Goal: Task Accomplishment & Management: Manage account settings

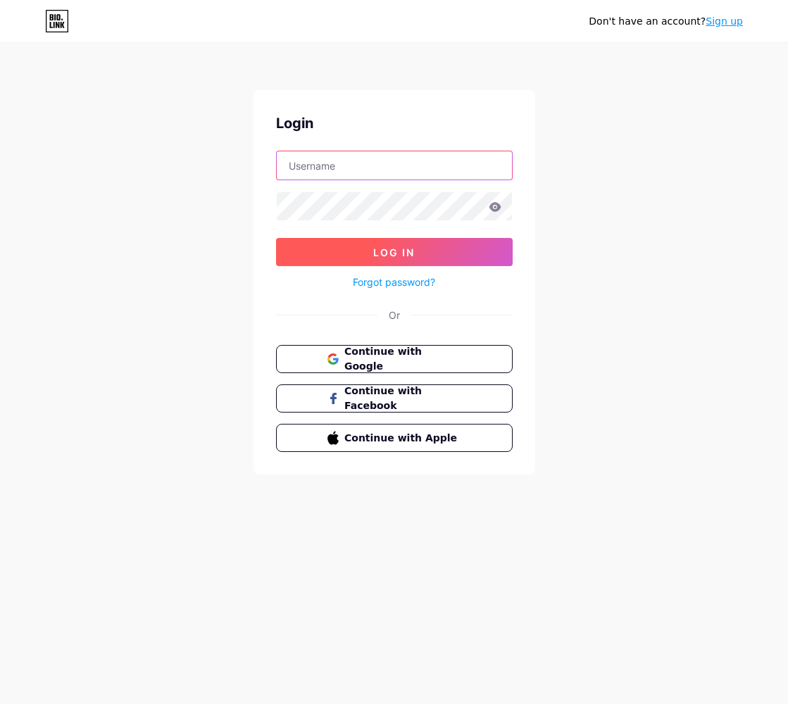
type input "[EMAIL_ADDRESS][DOMAIN_NAME]"
click at [369, 252] on button "Log In" at bounding box center [394, 252] width 237 height 28
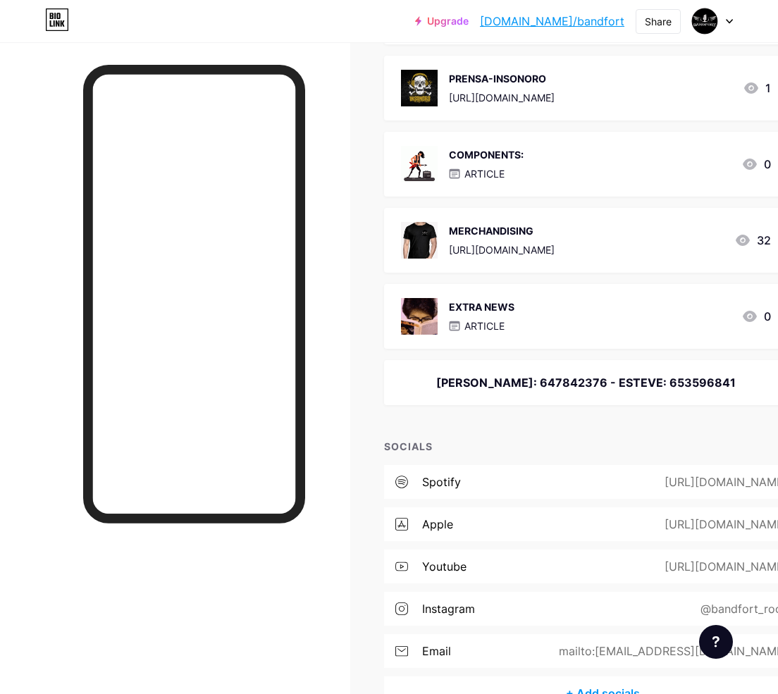
scroll to position [861, 0]
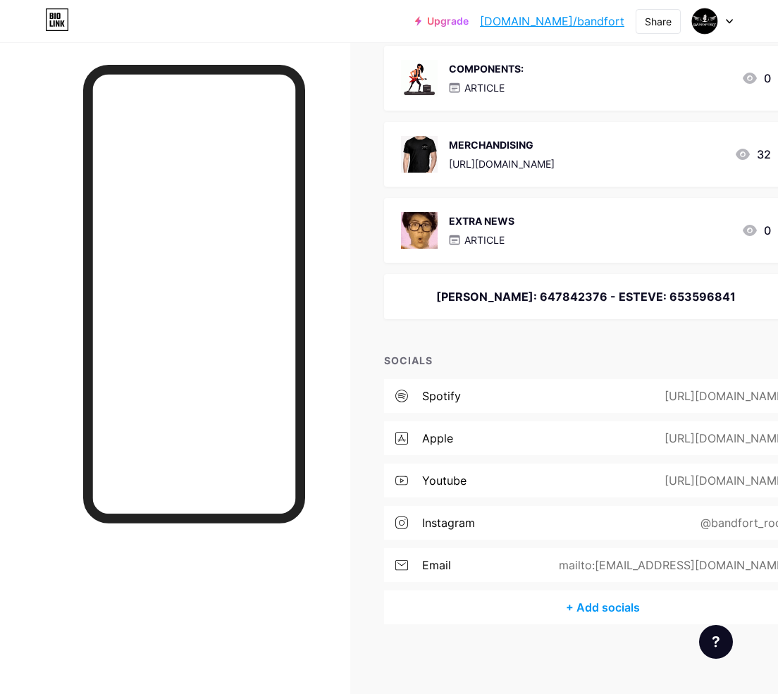
click at [539, 295] on div "[PERSON_NAME]: 647842376 - ESTEVE: 653596841" at bounding box center [586, 296] width 370 height 17
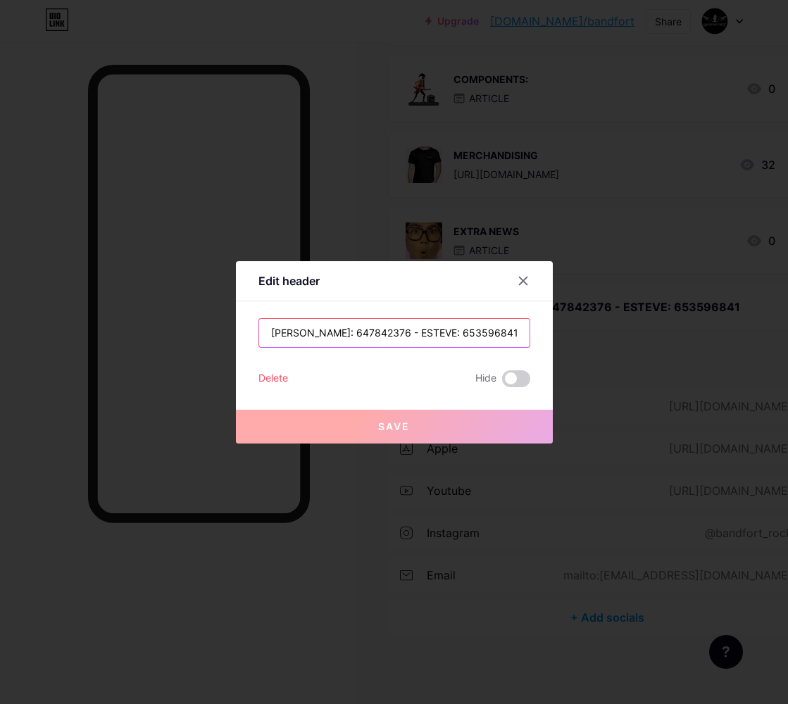
click at [476, 336] on input "[PERSON_NAME]: 647842376 - ESTEVE: 653596841" at bounding box center [394, 333] width 271 height 28
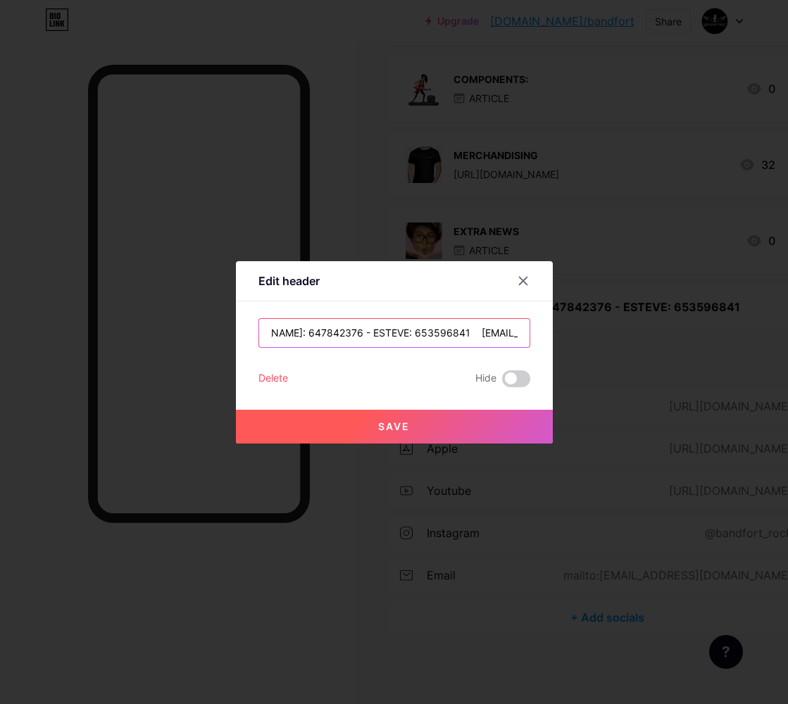
scroll to position [0, 56]
type input "[PERSON_NAME]: 647842376 - ESTEVE: 653596841 [EMAIL_ADDRESS][DOMAIN_NAME]"
click at [383, 430] on span "Save" at bounding box center [394, 427] width 32 height 12
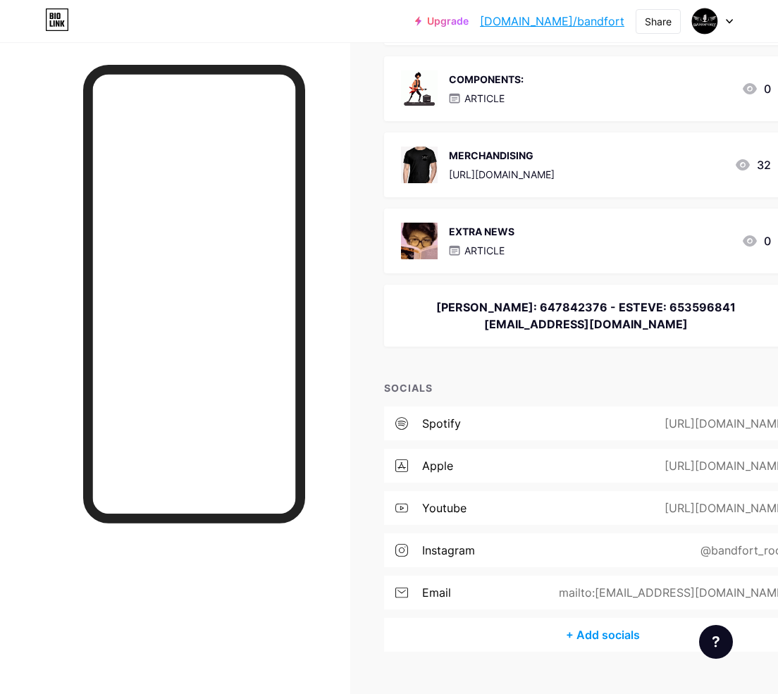
click at [609, 321] on div "[PERSON_NAME]: 647842376 - ESTEVE: 653596841 [EMAIL_ADDRESS][DOMAIN_NAME]" at bounding box center [586, 316] width 370 height 34
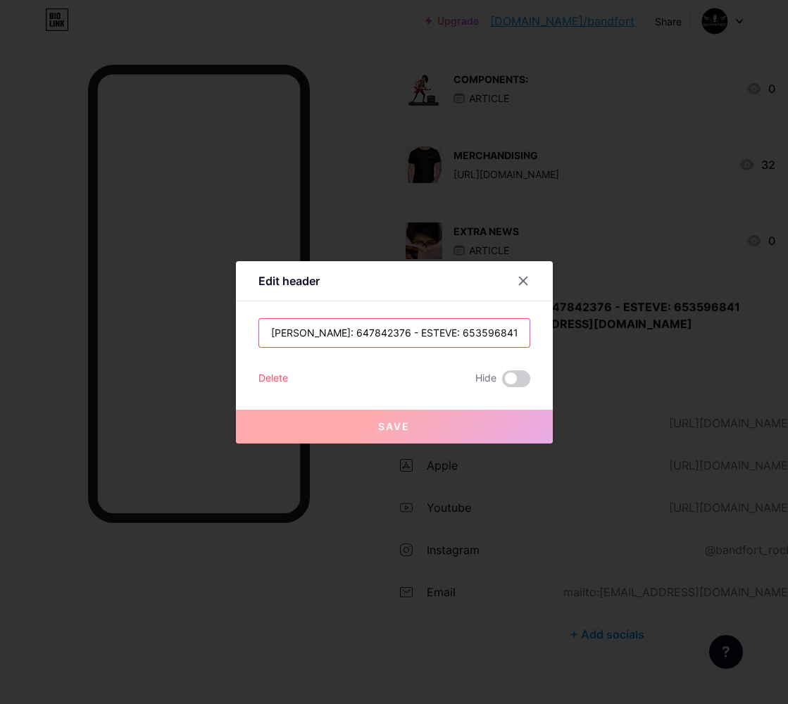
click at [471, 333] on input "[PERSON_NAME]: 647842376 - ESTEVE: 653596841 [EMAIL_ADDRESS][DOMAIN_NAME]" at bounding box center [394, 333] width 271 height 28
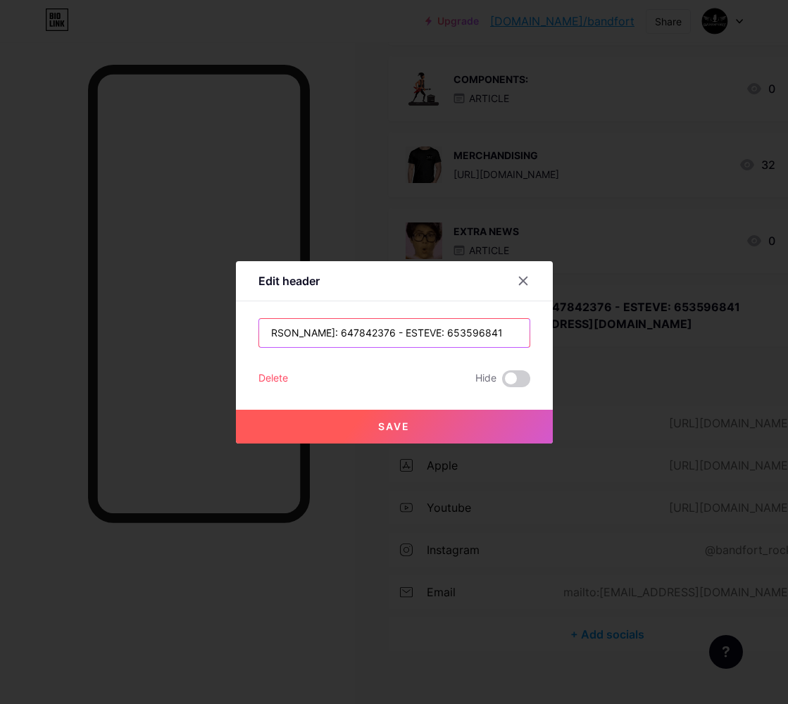
scroll to position [0, 18]
type input "[PERSON_NAME]: 647842376 - ESTEVE: 653596841 [EMAIL_ADDRESS][DOMAIN_NAME]"
click at [399, 426] on span "Save" at bounding box center [394, 427] width 32 height 12
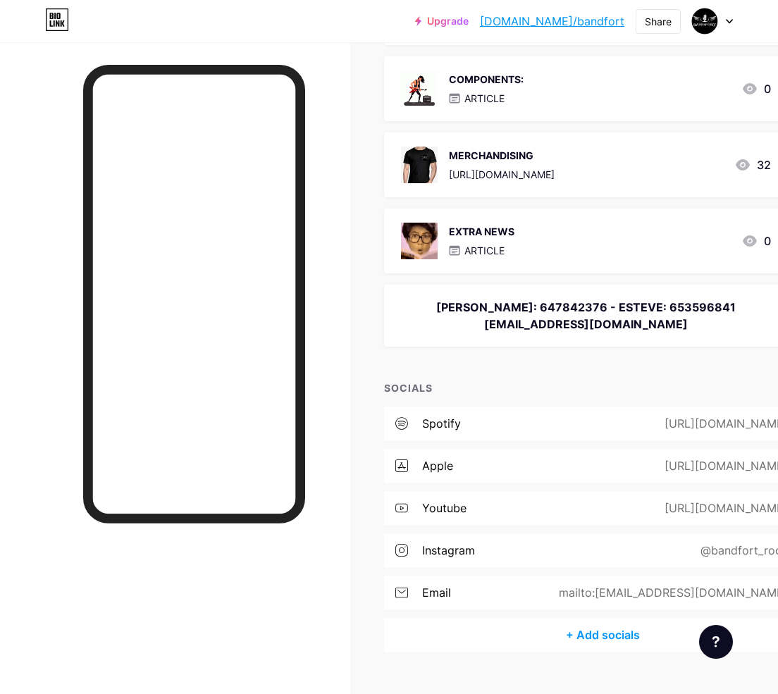
click at [544, 324] on div "[PERSON_NAME]: 647842376 - ESTEVE: 653596841 [EMAIL_ADDRESS][DOMAIN_NAME]" at bounding box center [586, 316] width 370 height 34
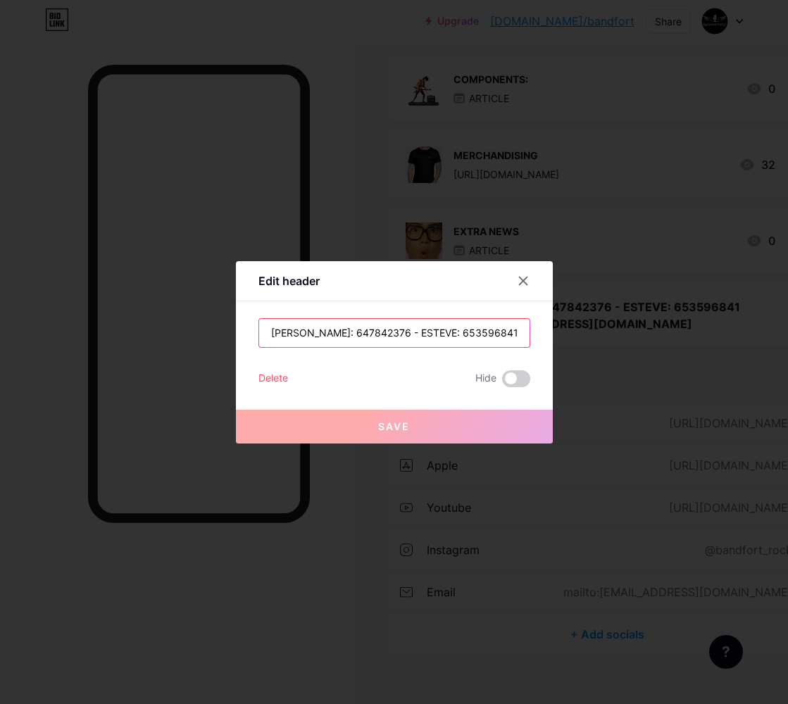
click at [465, 327] on input "[PERSON_NAME]: 647842376 - ESTEVE: 653596841 [EMAIL_ADDRESS][DOMAIN_NAME]" at bounding box center [394, 333] width 271 height 28
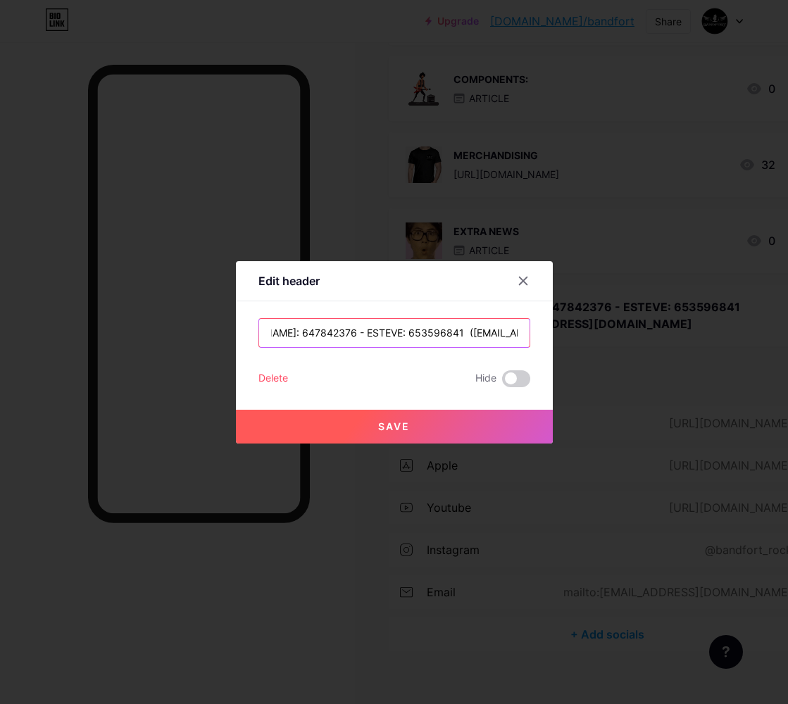
scroll to position [0, 58]
type input "[PERSON_NAME]: 647842376 - ESTEVE: 653596841 ([EMAIL_ADDRESS][DOMAIN_NAME])"
click at [409, 419] on button "Save" at bounding box center [394, 427] width 317 height 34
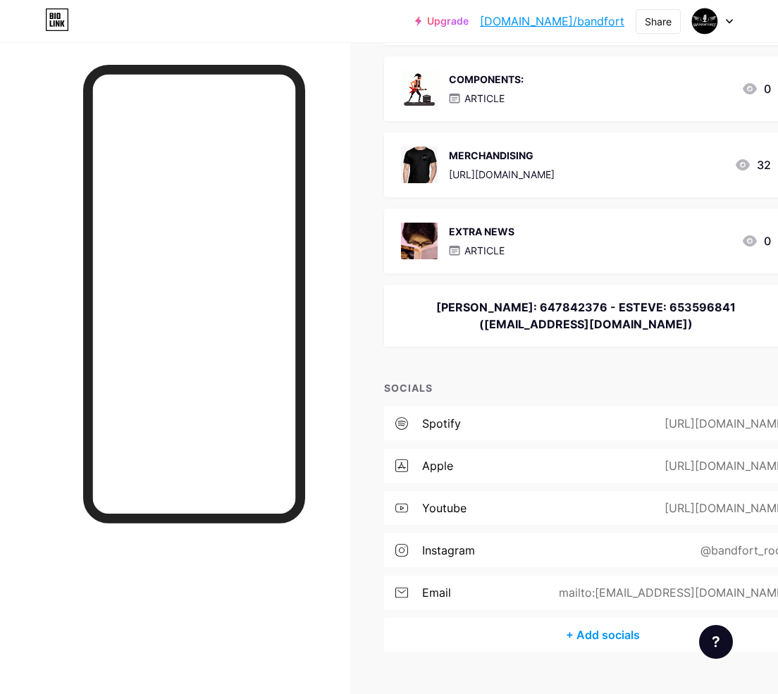
click at [572, 312] on div "[PERSON_NAME]: 647842376 - ESTEVE: 653596841 ([EMAIL_ADDRESS][DOMAIN_NAME])" at bounding box center [586, 316] width 370 height 34
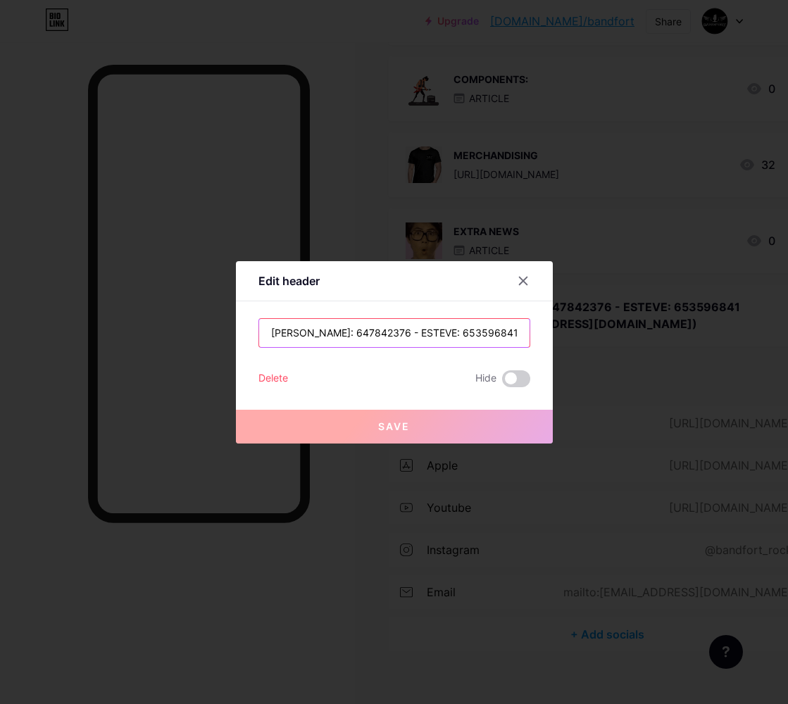
click at [470, 335] on input "[PERSON_NAME]: 647842376 - ESTEVE: 653596841 ([EMAIL_ADDRESS][DOMAIN_NAME])" at bounding box center [394, 333] width 271 height 28
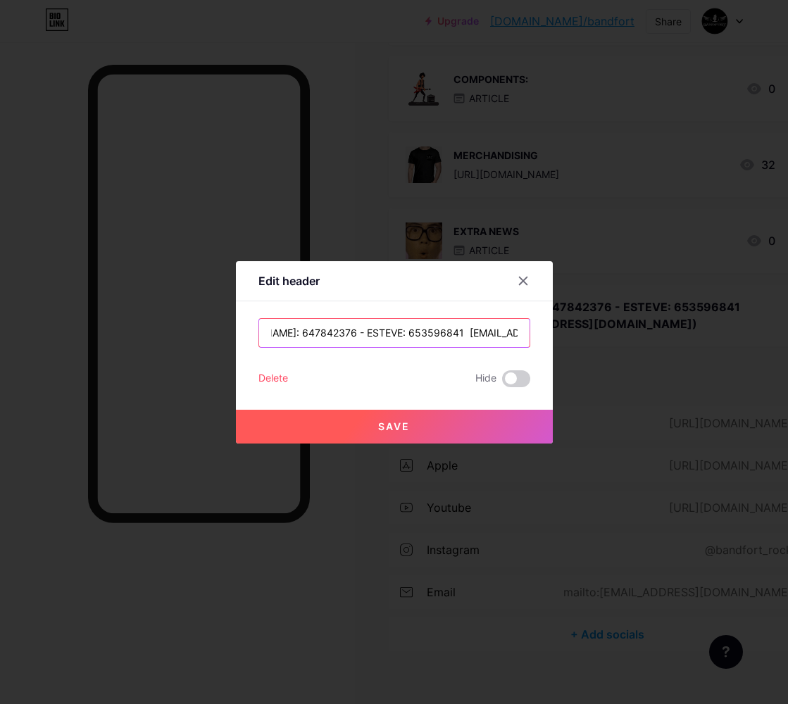
scroll to position [0, 51]
type input "[PERSON_NAME]: 647842376 - ESTEVE: 653596841 [EMAIL_ADDRESS][DOMAIN_NAME]"
click at [388, 428] on span "Save" at bounding box center [394, 427] width 32 height 12
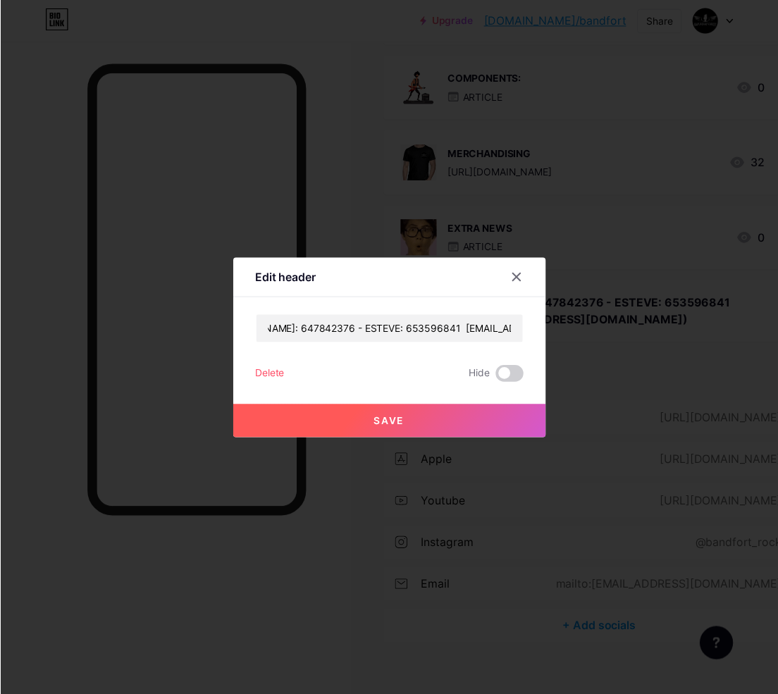
scroll to position [0, 0]
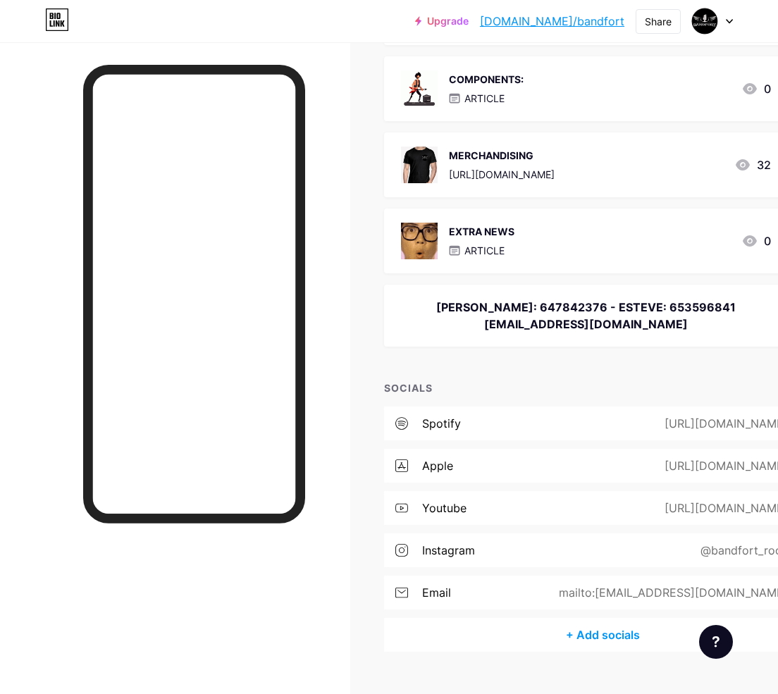
click at [576, 325] on div "[PERSON_NAME]: 647842376 - ESTEVE: 653596841 [EMAIL_ADDRESS][DOMAIN_NAME]" at bounding box center [586, 316] width 370 height 34
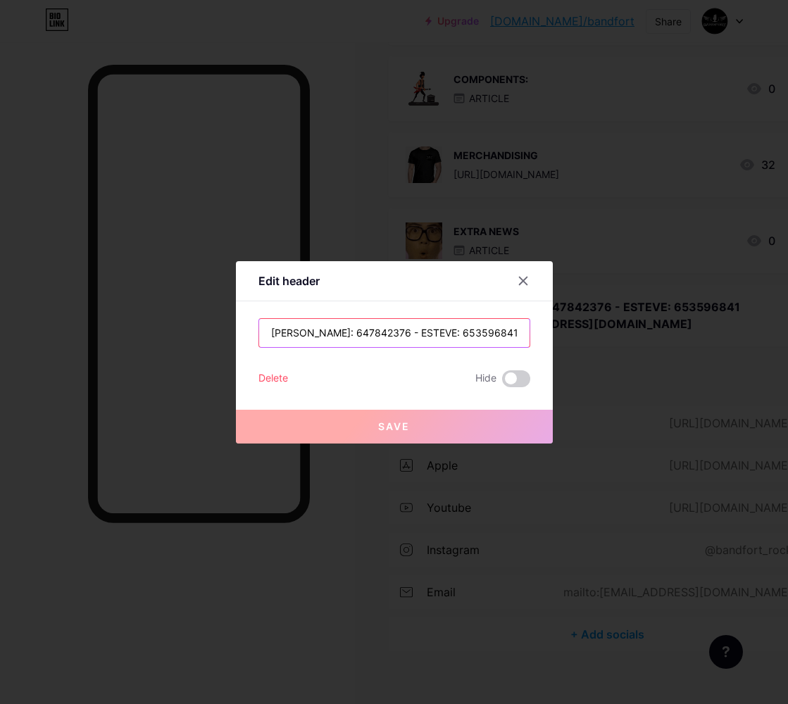
click at [266, 332] on input "[PERSON_NAME]: 647842376 - ESTEVE: 653596841 [EMAIL_ADDRESS][DOMAIN_NAME]" at bounding box center [394, 333] width 271 height 28
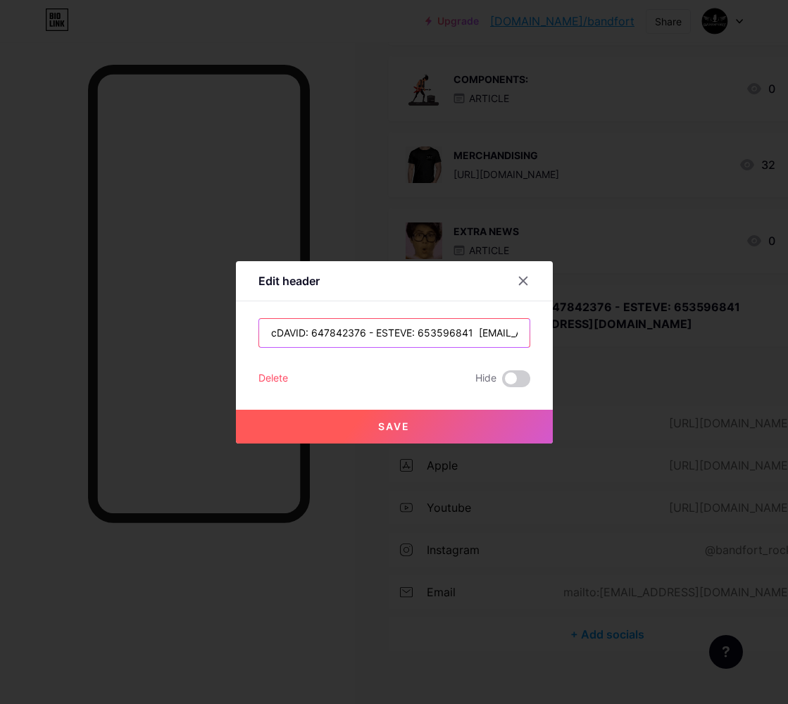
type input "[PERSON_NAME]: 647842376 - ESTEVE: 653596841 [EMAIL_ADDRESS][DOMAIN_NAME]"
click at [383, 428] on span "Save" at bounding box center [394, 427] width 32 height 12
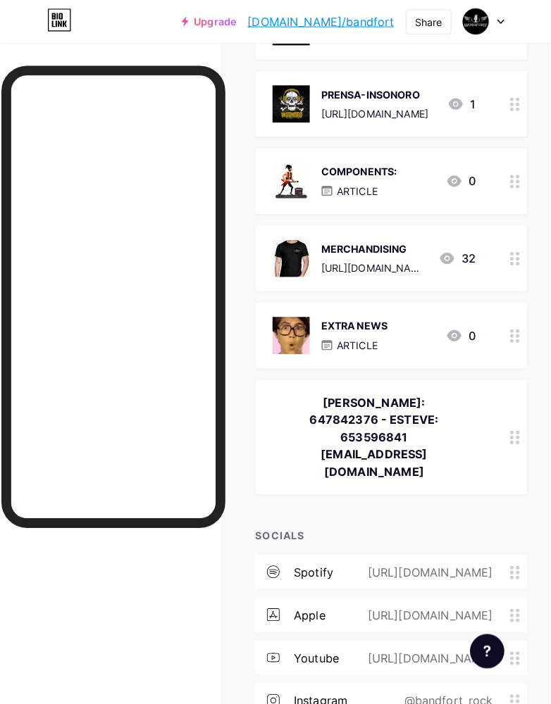
scroll to position [737, 0]
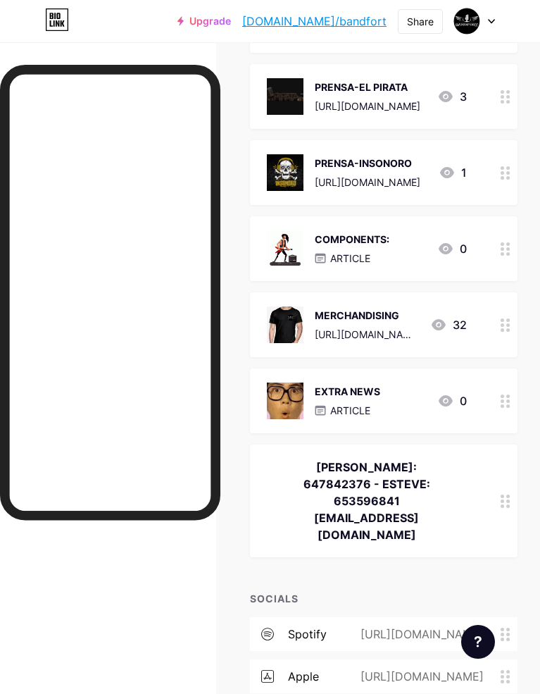
click at [358, 156] on div "PRENSA-INSONORO" at bounding box center [368, 163] width 106 height 15
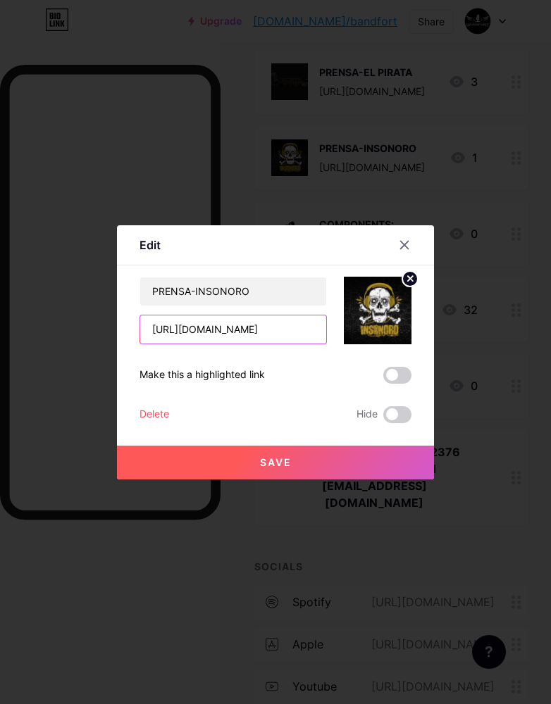
click at [185, 335] on input "[URL][DOMAIN_NAME]" at bounding box center [233, 330] width 186 height 28
drag, startPoint x: 209, startPoint y: 334, endPoint x: 347, endPoint y: 334, distance: 137.4
click at [347, 334] on div "PRENSA-INSONORO [URL][DOMAIN_NAME]" at bounding box center [275, 311] width 272 height 68
click at [306, 327] on input "[URL][DOMAIN_NAME]" at bounding box center [233, 330] width 186 height 28
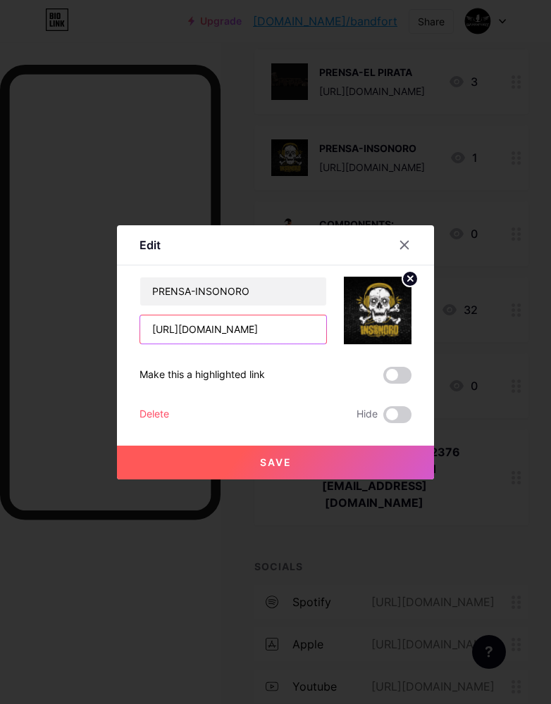
click at [310, 329] on input "[URL][DOMAIN_NAME]" at bounding box center [233, 330] width 186 height 28
click at [401, 246] on icon at bounding box center [405, 245] width 8 height 8
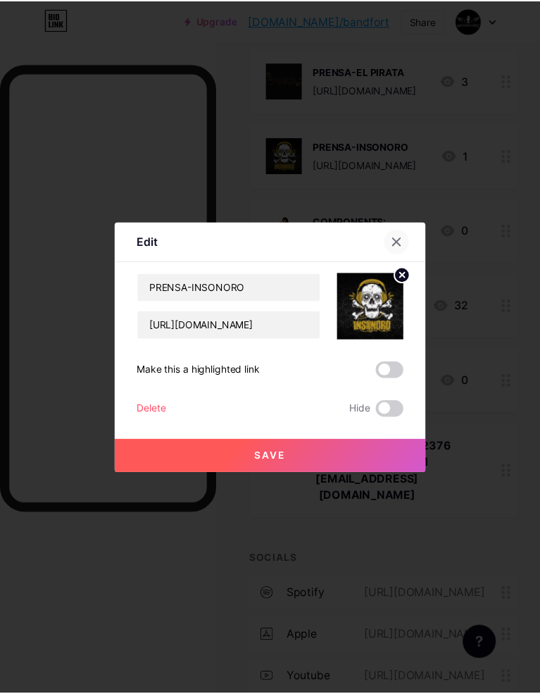
scroll to position [0, 0]
